Goal: Task Accomplishment & Management: Manage account settings

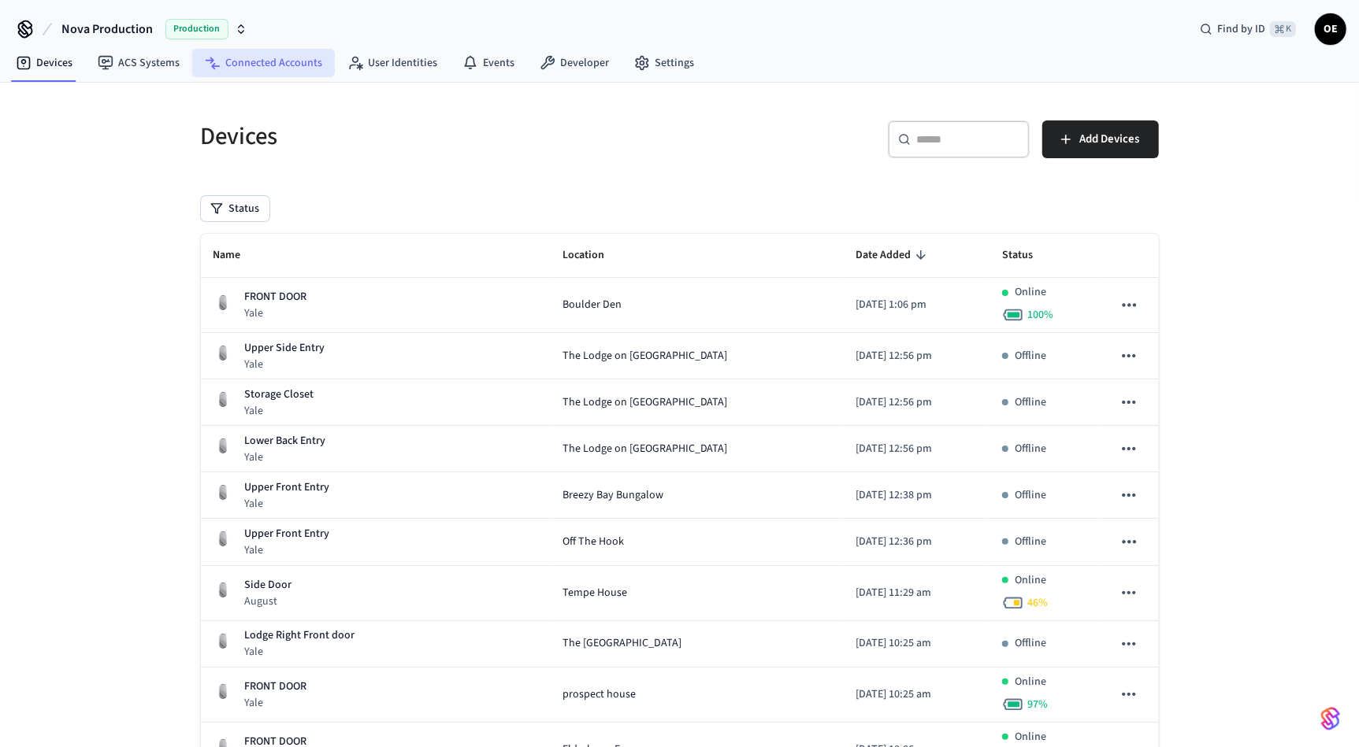
click at [287, 61] on link "Connected Accounts" at bounding box center [263, 63] width 143 height 28
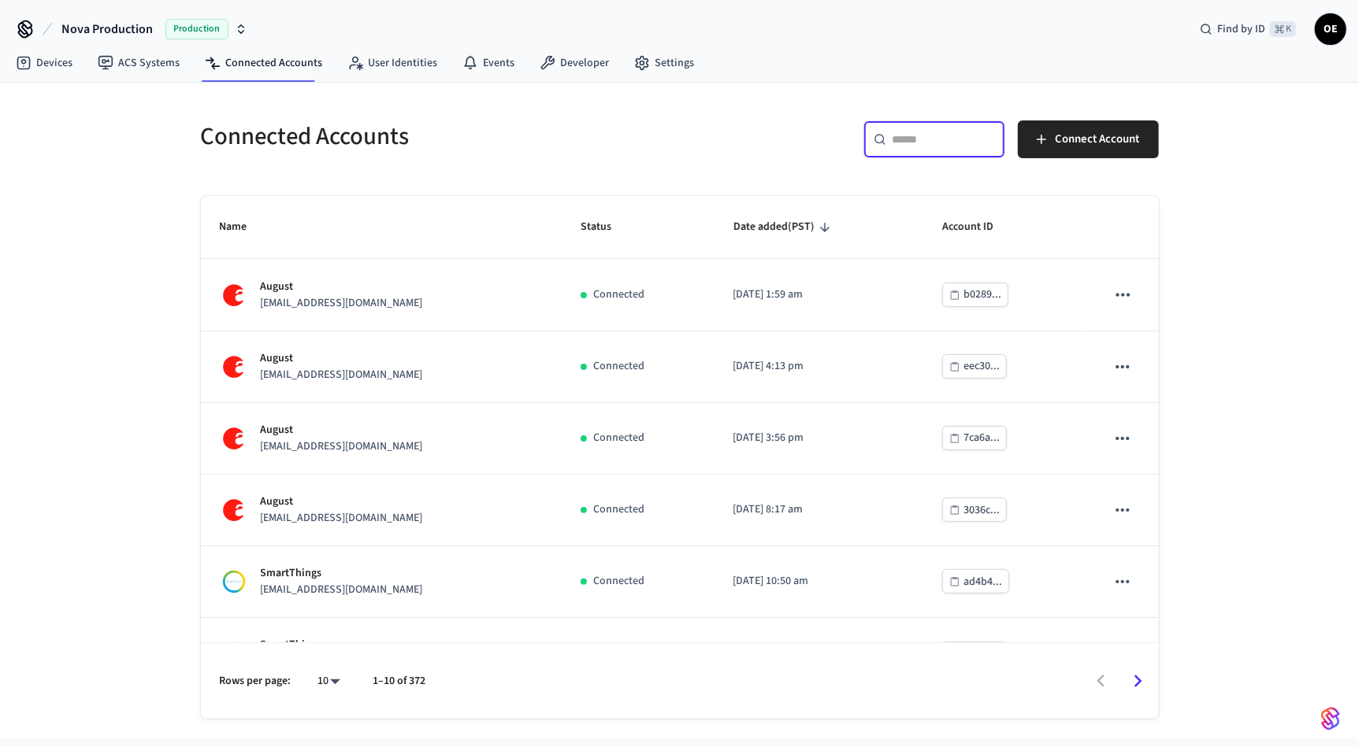
click at [946, 134] on input "text" at bounding box center [943, 140] width 102 height 16
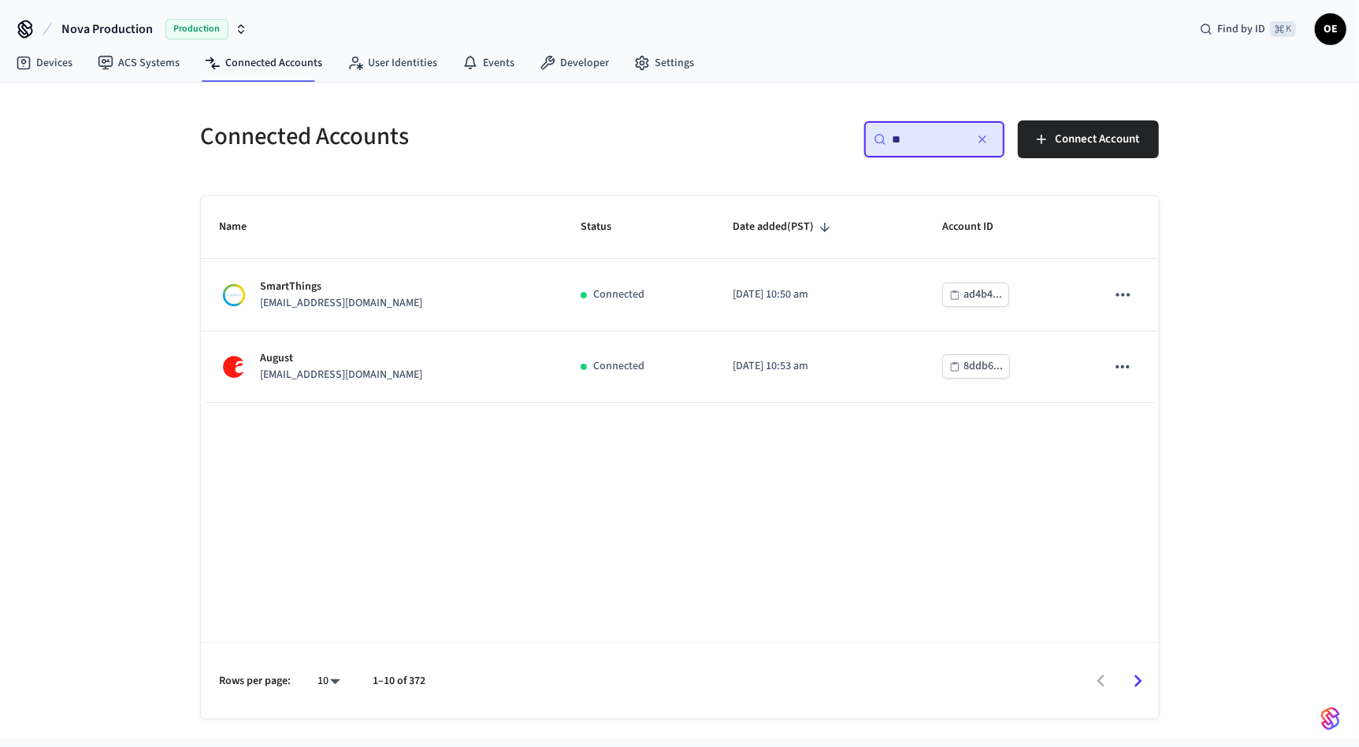
type input "*"
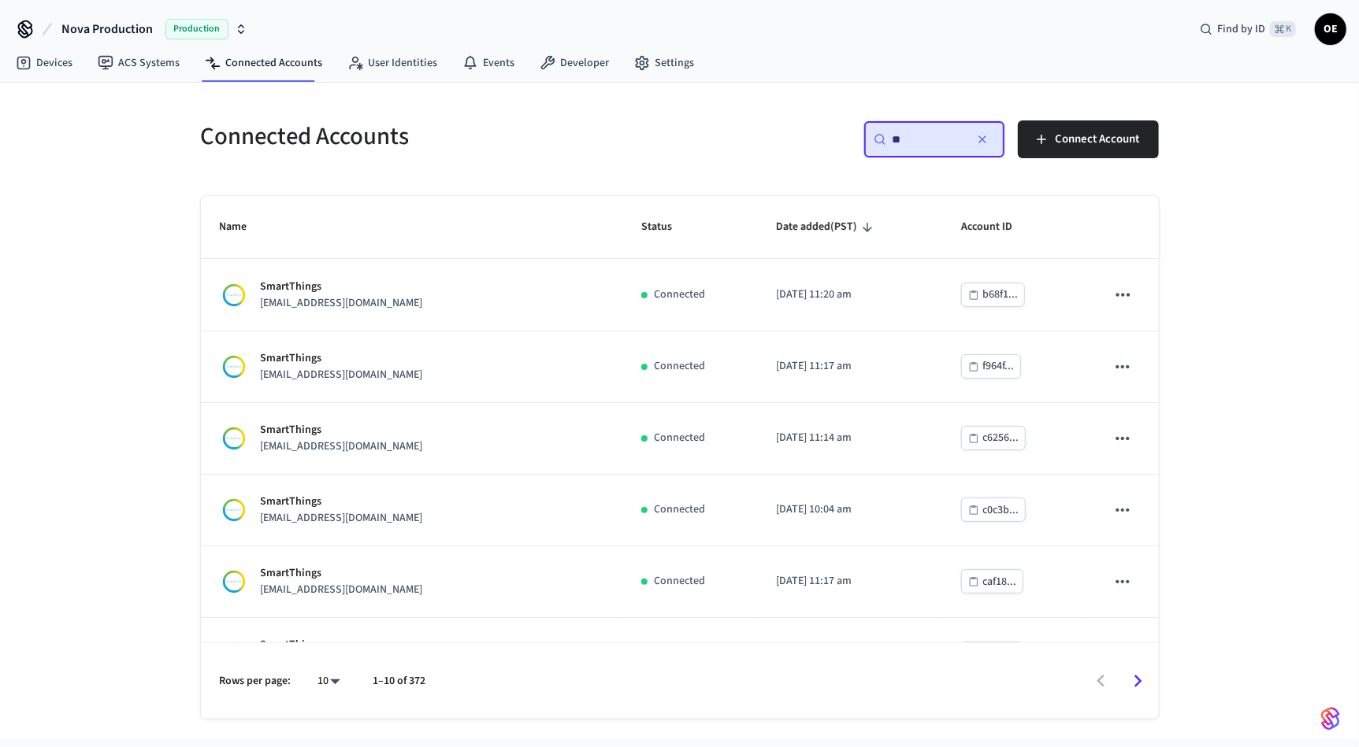
type input "*"
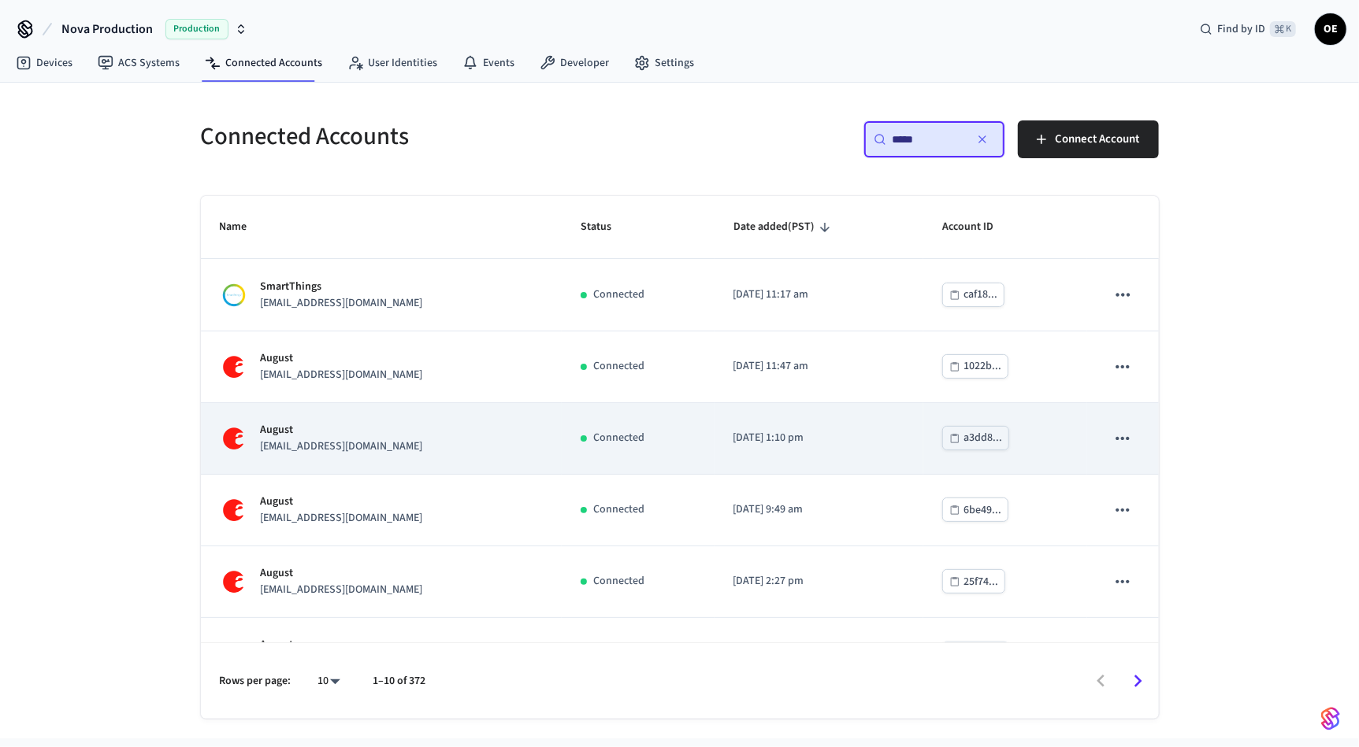
type input "*****"
click at [1126, 435] on icon "sticky table" at bounding box center [1122, 438] width 20 height 20
click at [498, 433] on div "August [EMAIL_ADDRESS][DOMAIN_NAME]" at bounding box center [382, 438] width 324 height 33
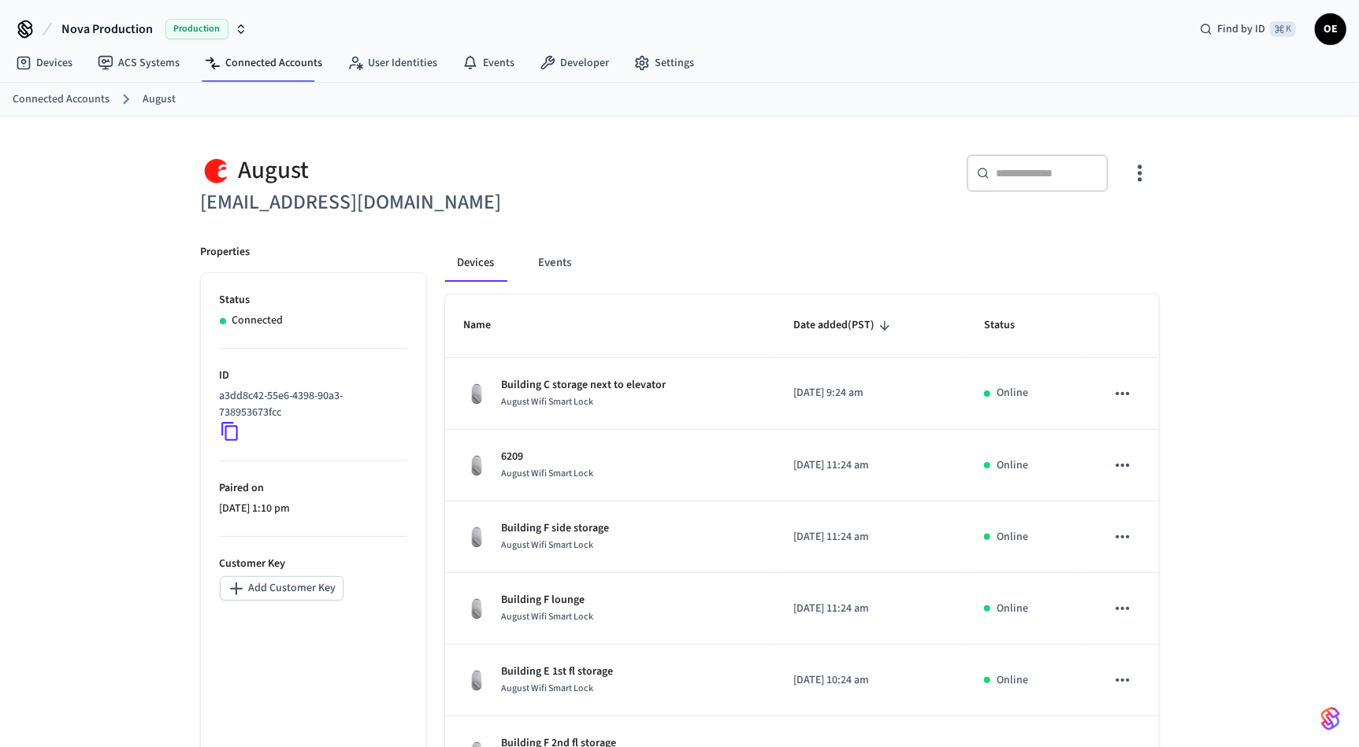
click at [1152, 166] on button "button" at bounding box center [1139, 173] width 37 height 63
click at [1100, 227] on li "Sync Account" at bounding box center [1088, 238] width 119 height 42
